Goal: Book appointment/travel/reservation

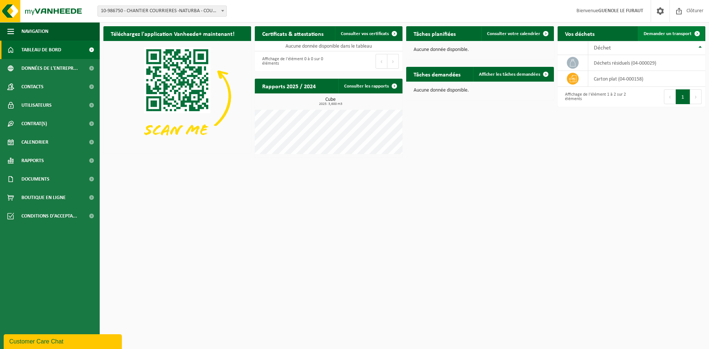
click at [658, 36] on span "Demander un transport" at bounding box center [667, 33] width 48 height 5
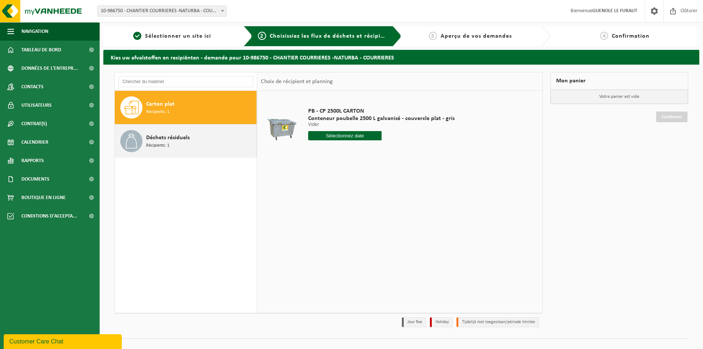
click at [180, 137] on span "Déchets résiduels" at bounding box center [168, 137] width 44 height 9
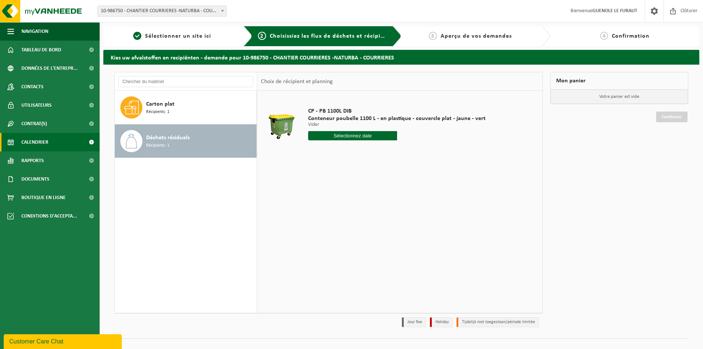
click at [54, 143] on link "Calendrier" at bounding box center [50, 142] width 100 height 18
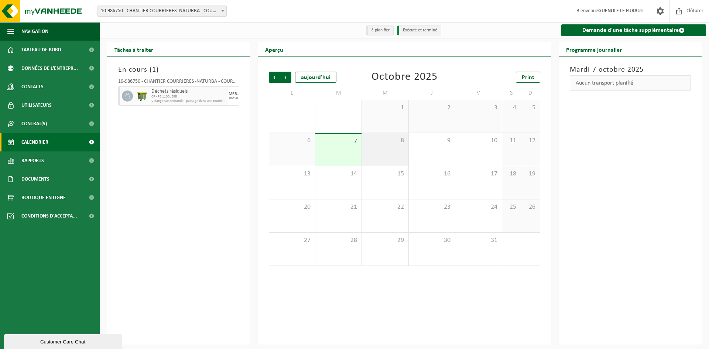
click at [388, 154] on div "8" at bounding box center [385, 149] width 46 height 33
click at [163, 101] on span "Vidange sur demande - passage dans une tournée fixe" at bounding box center [183, 101] width 64 height 4
click at [183, 101] on span "Vidange sur demande - passage dans une tournée fixe" at bounding box center [183, 101] width 64 height 4
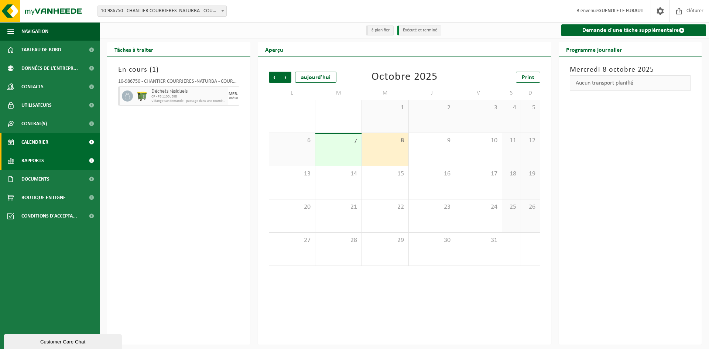
click at [36, 164] on span "Rapports" at bounding box center [32, 160] width 23 height 18
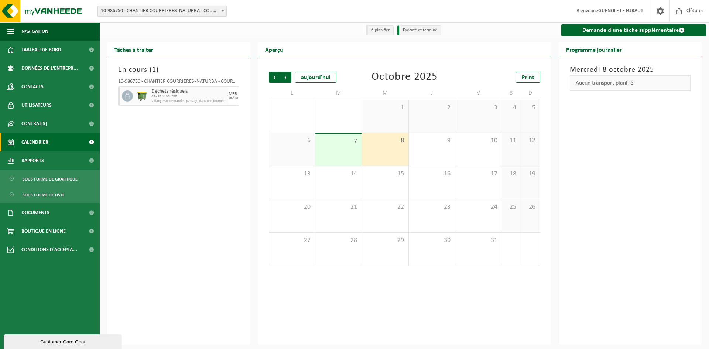
click at [37, 140] on span "Calendrier" at bounding box center [34, 142] width 27 height 18
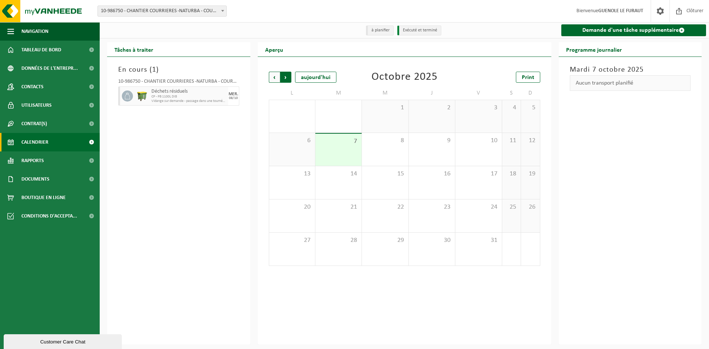
click at [273, 78] on span "Précédent" at bounding box center [274, 77] width 11 height 11
click at [487, 214] on div "22 1" at bounding box center [478, 215] width 46 height 33
